Goal: Task Accomplishment & Management: Manage account settings

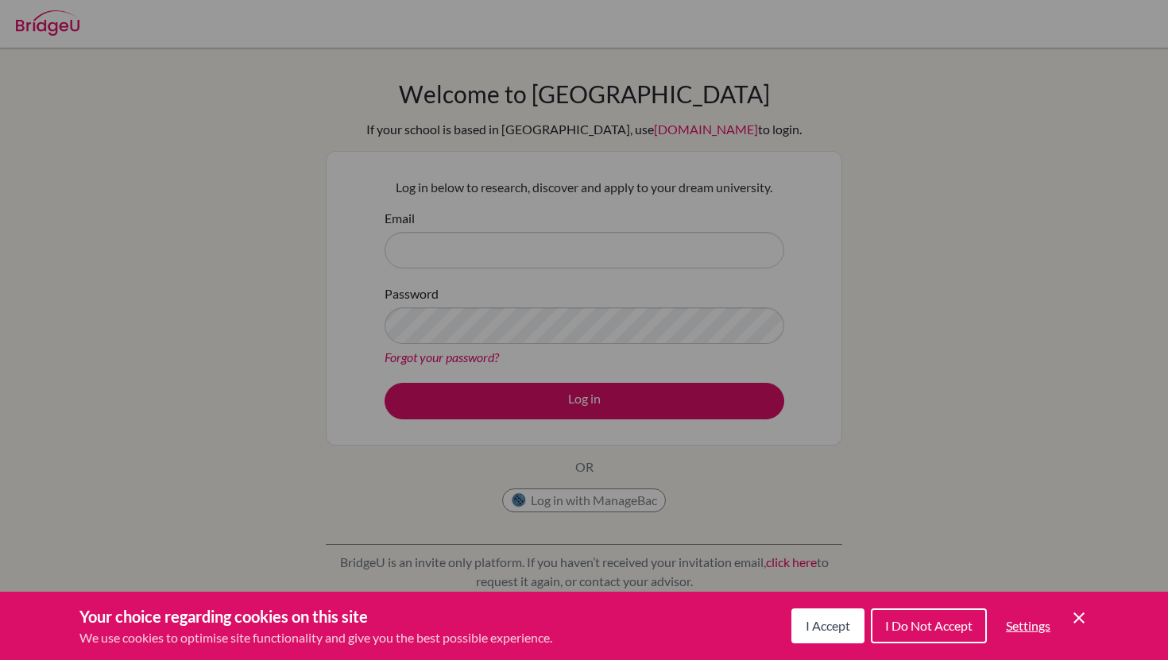
click at [1081, 618] on icon "Cookie Control Close Icon" at bounding box center [1079, 618] width 19 height 19
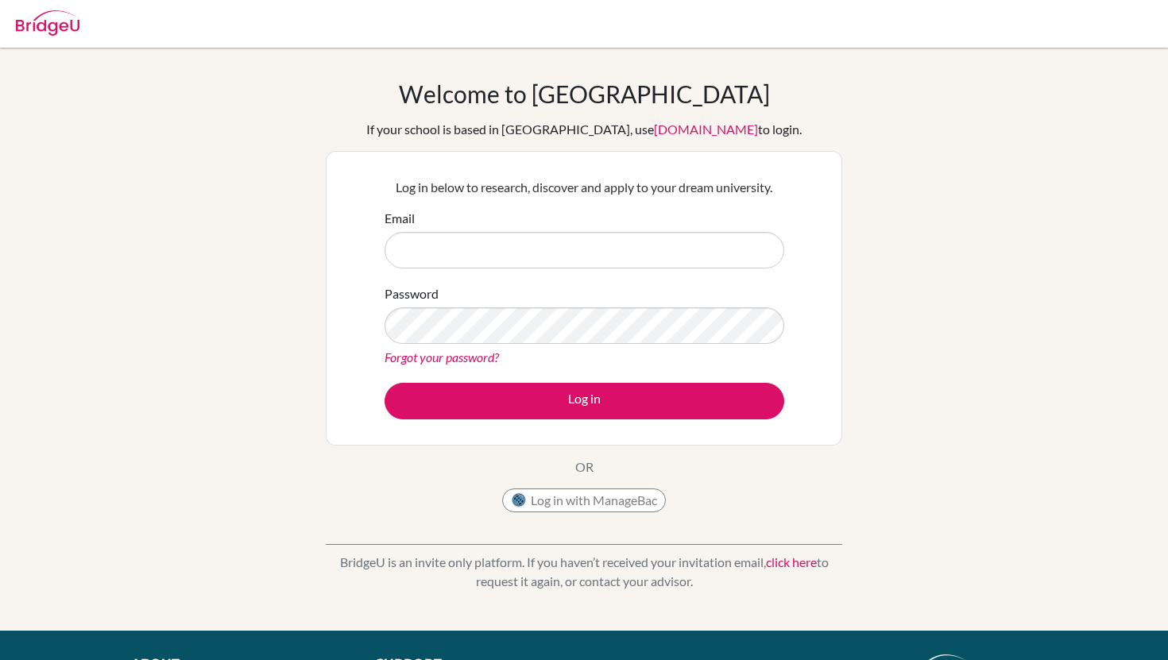
click at [610, 488] on div "Welcome to BridgeU If your school is based in China, use app.bridge-u.com.cn to…" at bounding box center [584, 299] width 517 height 441
click at [615, 496] on button "Log in with ManageBac" at bounding box center [584, 501] width 164 height 24
click at [594, 501] on button "Log in with ManageBac" at bounding box center [584, 501] width 164 height 24
click at [610, 507] on button "Log in with ManageBac" at bounding box center [584, 501] width 164 height 24
click at [482, 249] on input "Email" at bounding box center [585, 250] width 400 height 37
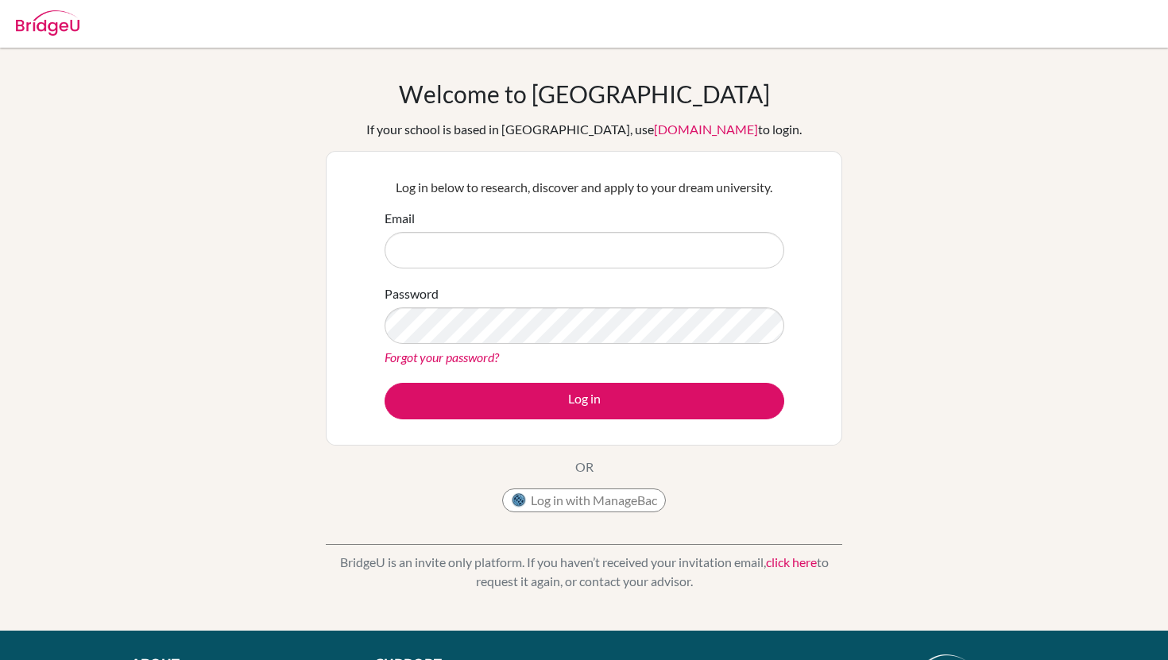
type input "[EMAIL_ADDRESS][DOMAIN_NAME]"
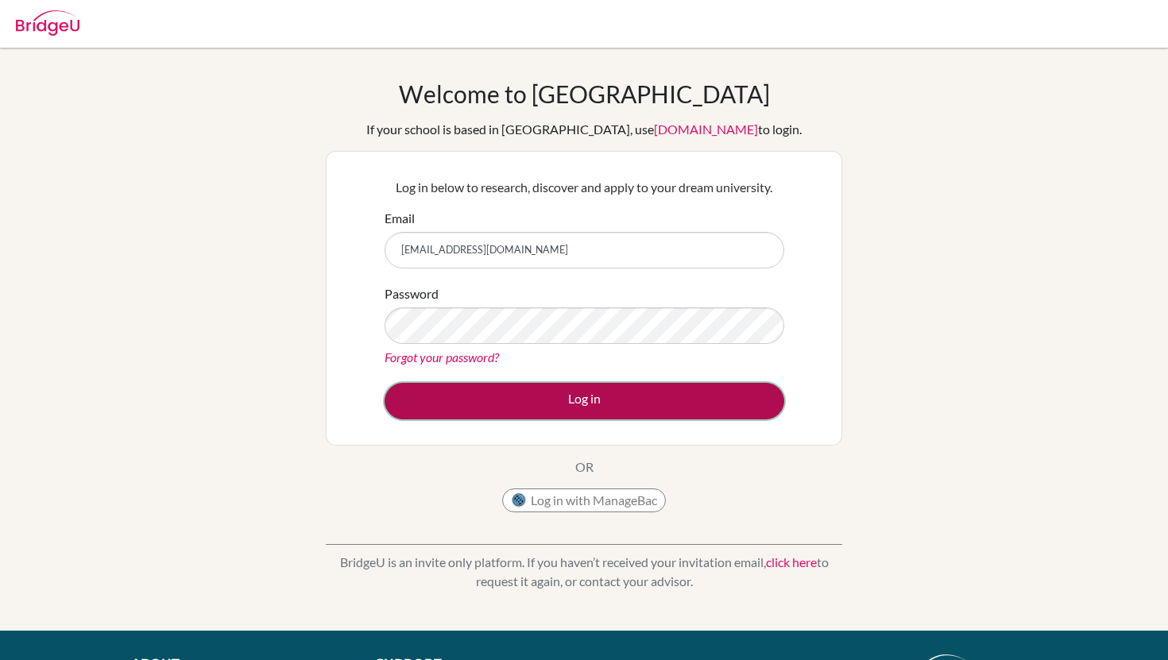
click at [530, 397] on button "Log in" at bounding box center [585, 401] width 400 height 37
